Goal: Navigation & Orientation: Find specific page/section

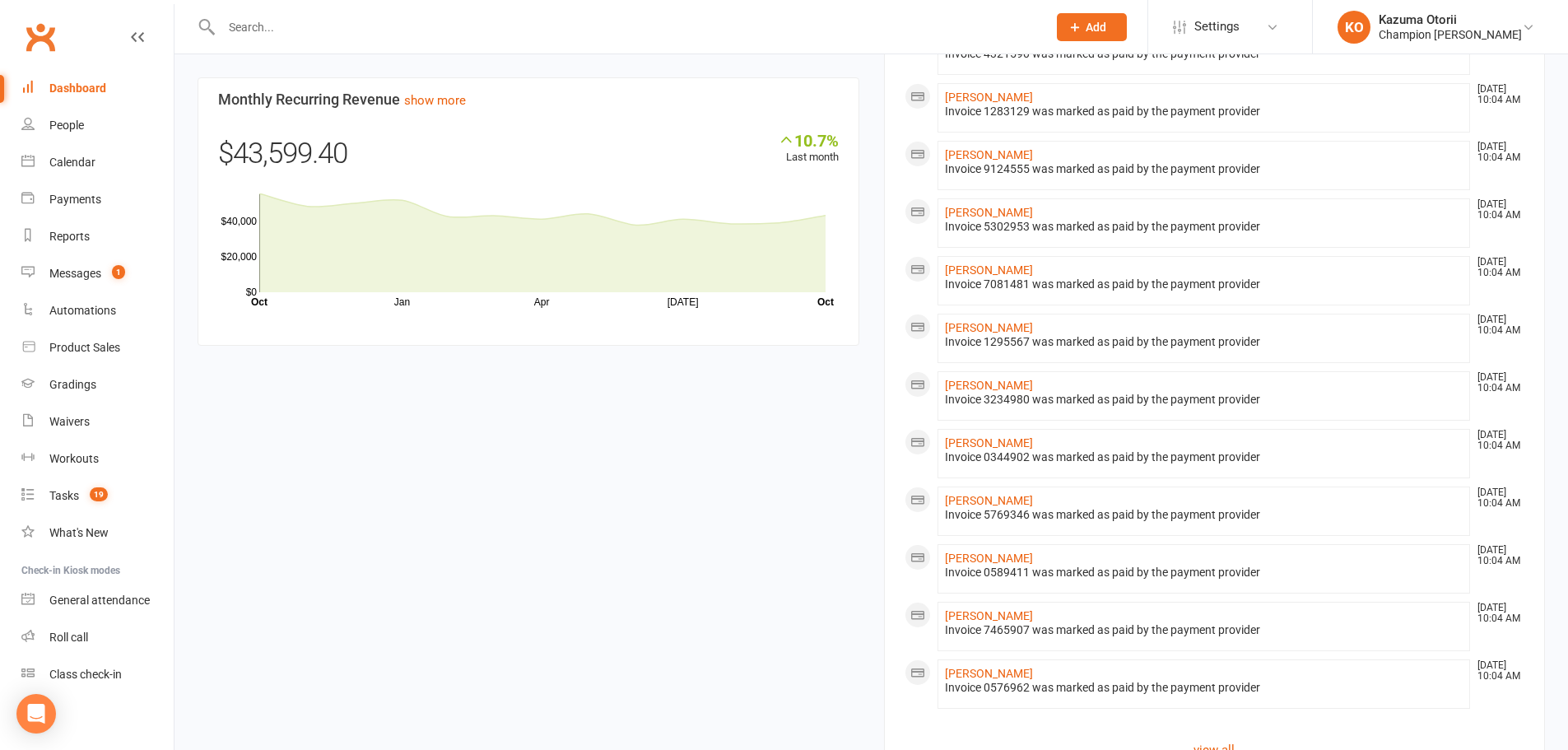
scroll to position [1443, 0]
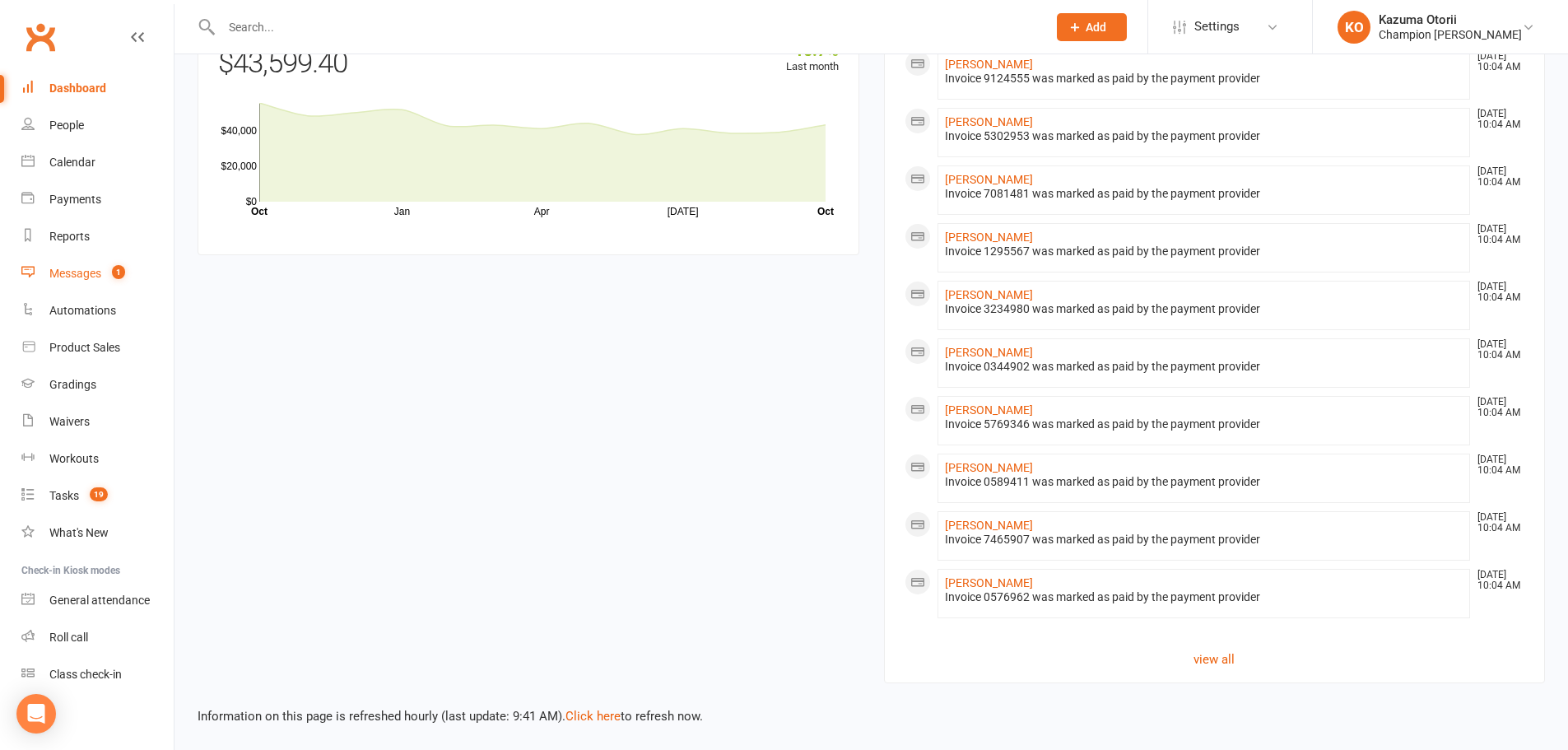
click at [91, 275] on div "Messages" at bounding box center [75, 273] width 52 height 13
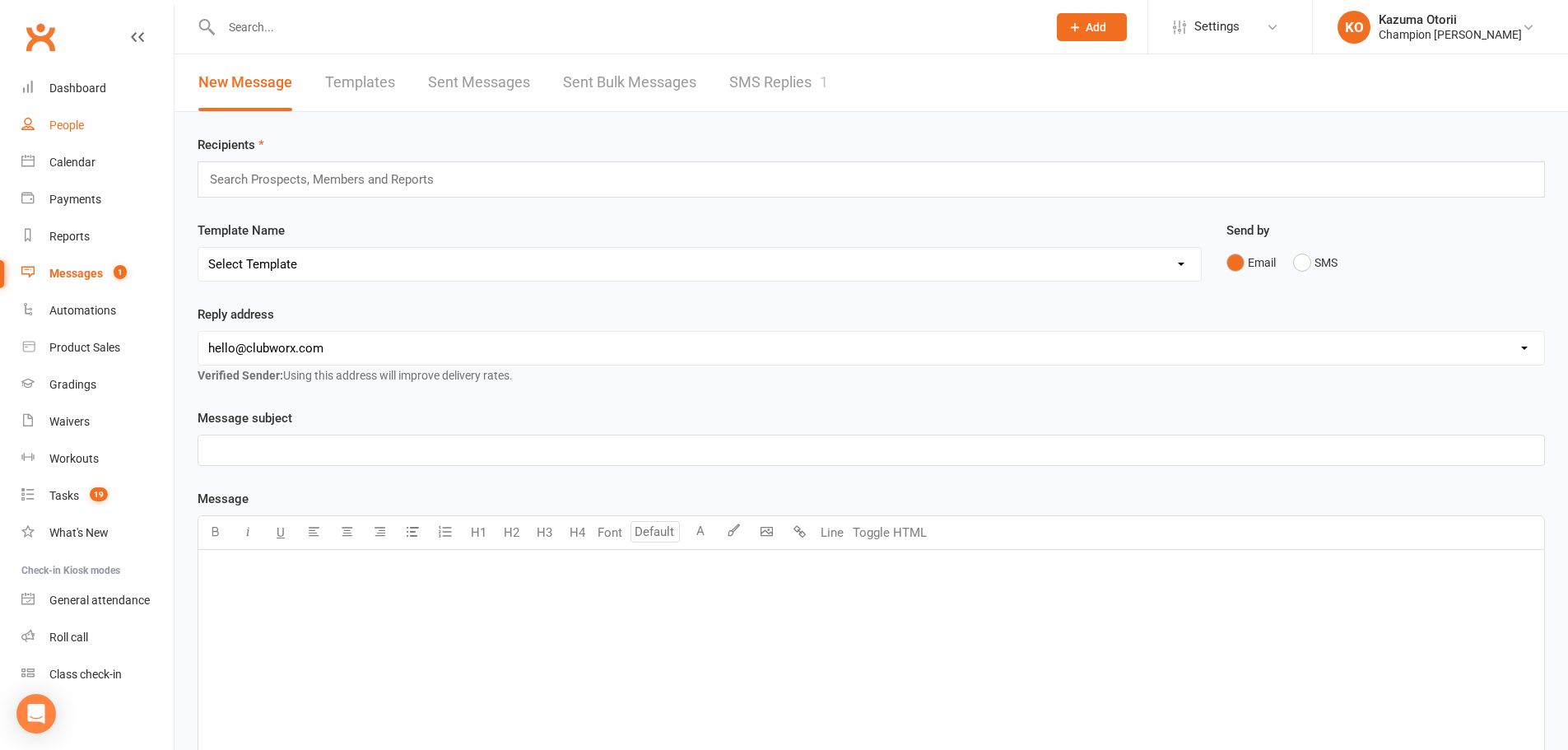
click at [59, 127] on div "People" at bounding box center [66, 125] width 34 height 13
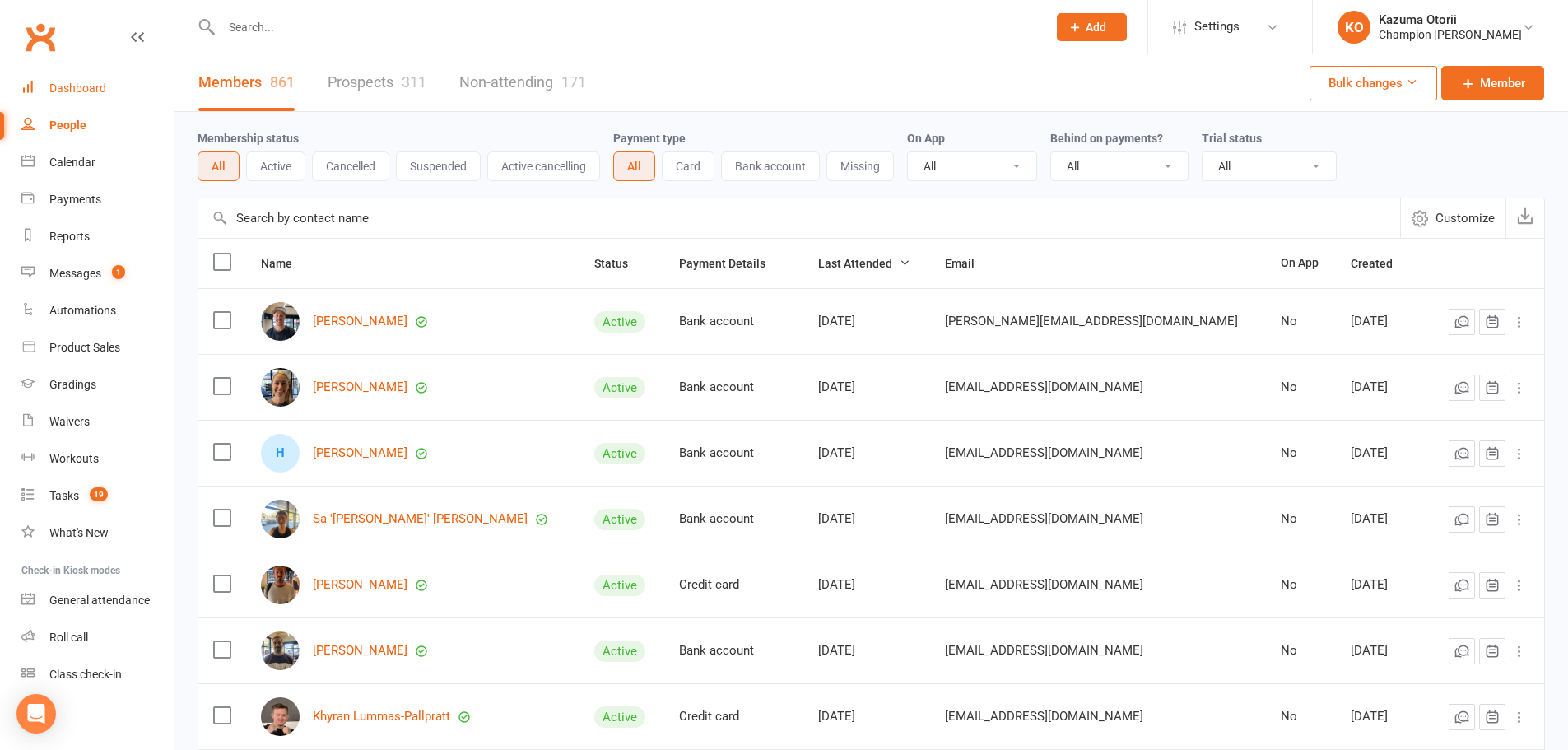
click at [61, 95] on link "Dashboard" at bounding box center [97, 89] width 153 height 37
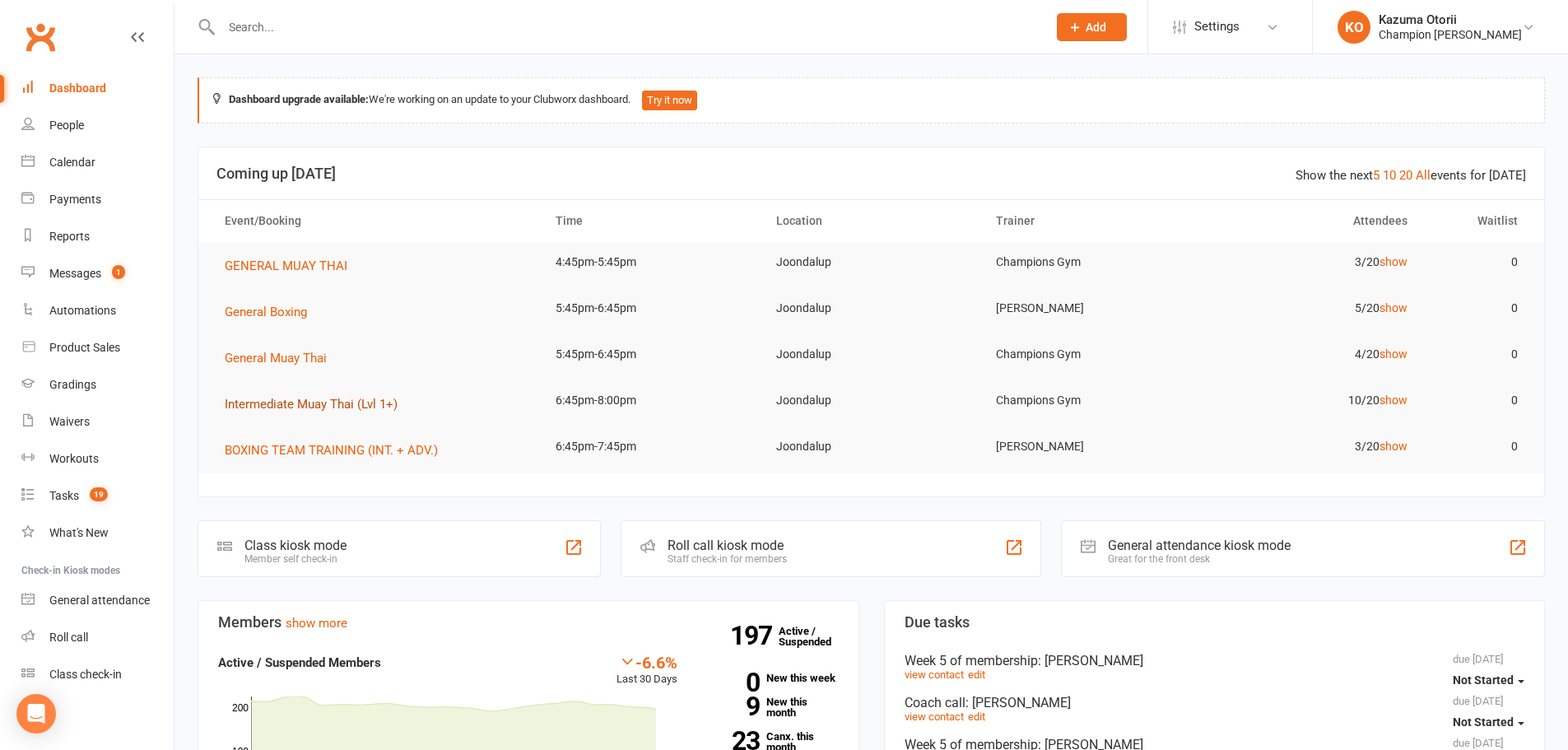
click at [323, 407] on span "Intermediate Muay Thai (Lvl 1+)" at bounding box center [311, 405] width 173 height 15
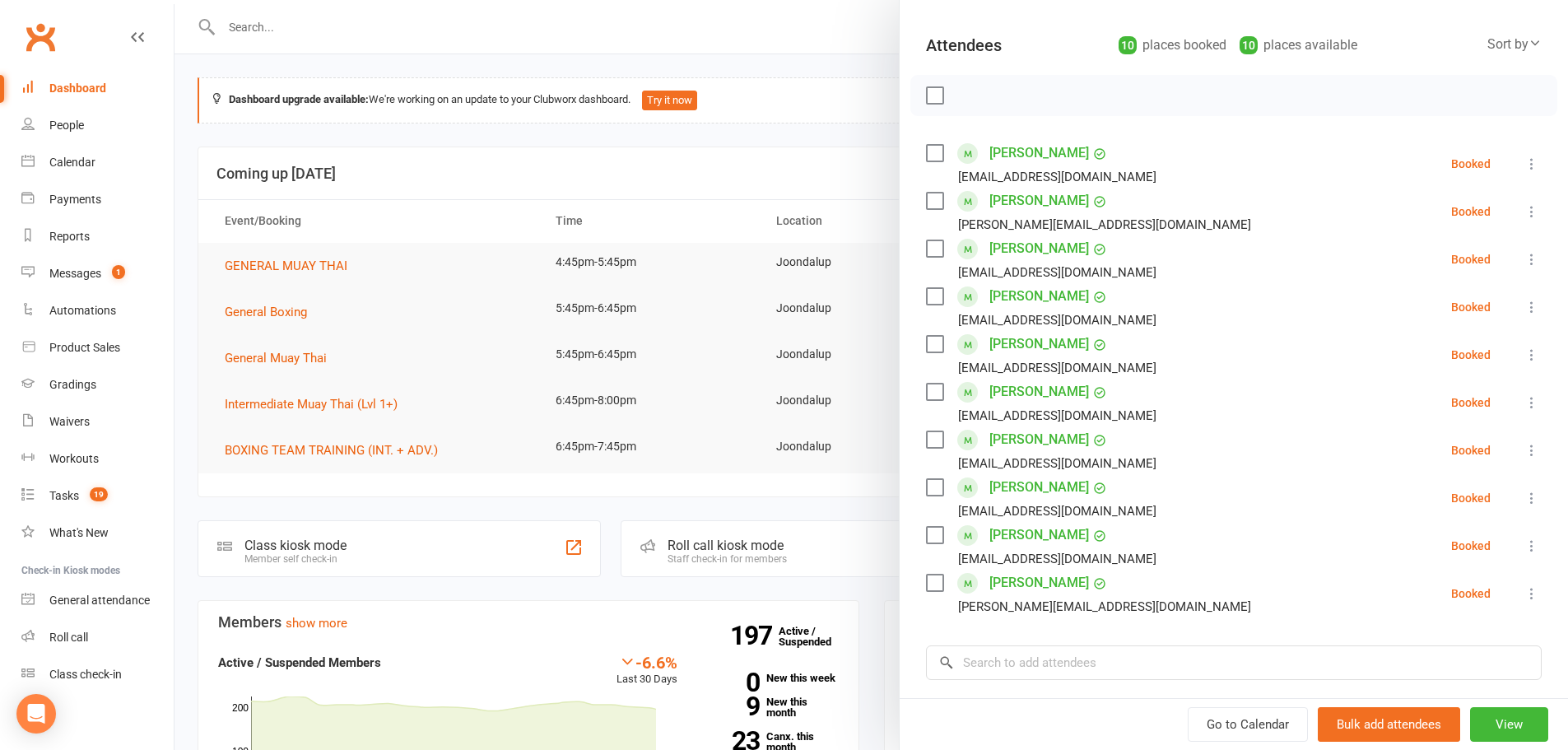
scroll to position [330, 0]
